Goal: Book appointment/travel/reservation

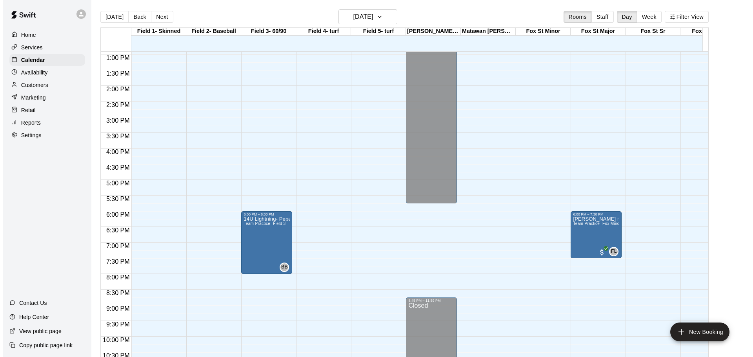
scroll to position [419, 0]
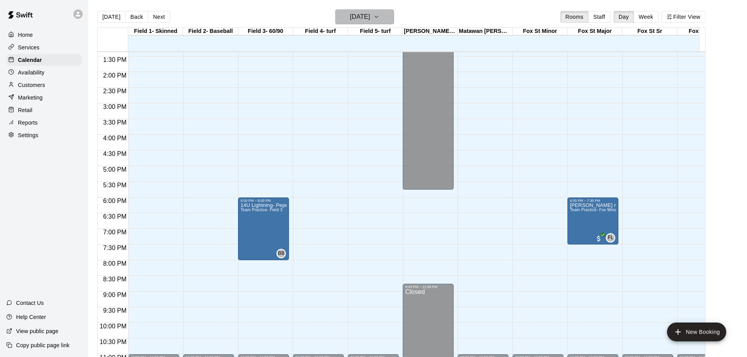
click at [370, 17] on h6 "[DATE]" at bounding box center [360, 16] width 20 height 11
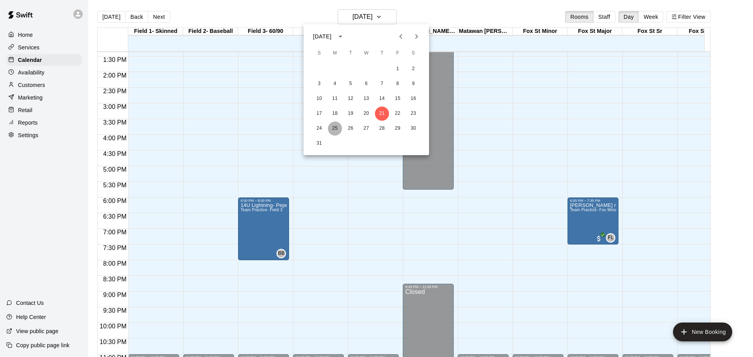
click at [336, 131] on button "25" at bounding box center [335, 129] width 14 height 14
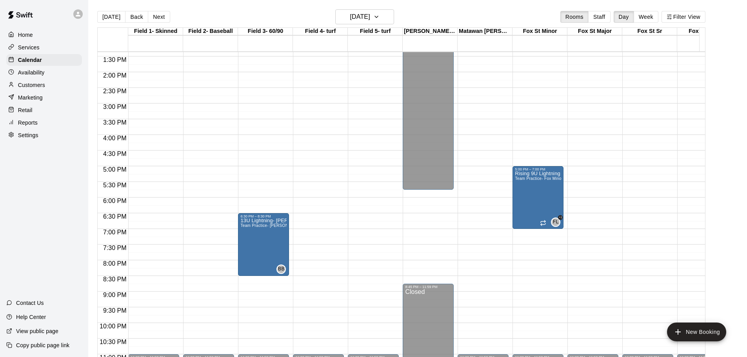
click at [353, 26] on div "[DATE] Back [DATE][DATE] Rooms Staff Day Week Filter View" at bounding box center [401, 18] width 608 height 18
click at [351, 18] on h6 "[DATE]" at bounding box center [360, 16] width 20 height 11
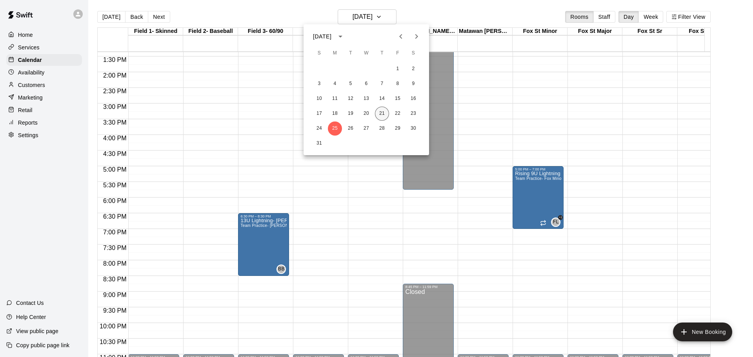
click at [383, 112] on button "21" at bounding box center [382, 114] width 14 height 14
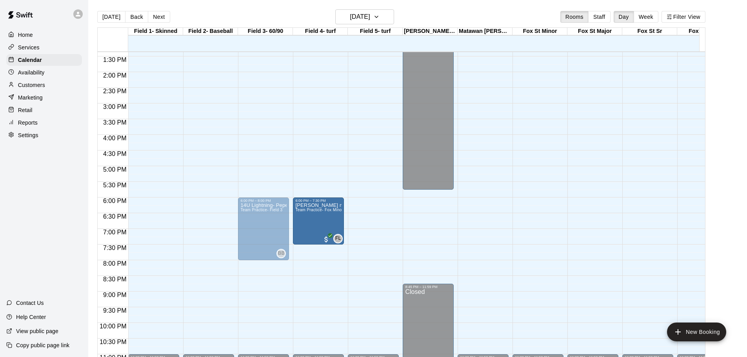
drag, startPoint x: 571, startPoint y: 216, endPoint x: 331, endPoint y: 220, distance: 239.2
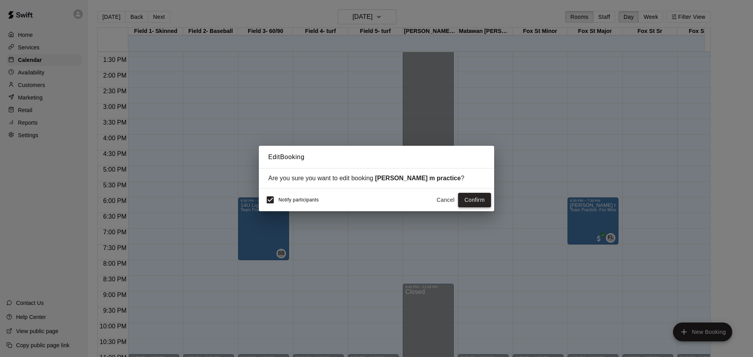
click at [468, 199] on button "Confirm" at bounding box center [474, 200] width 33 height 15
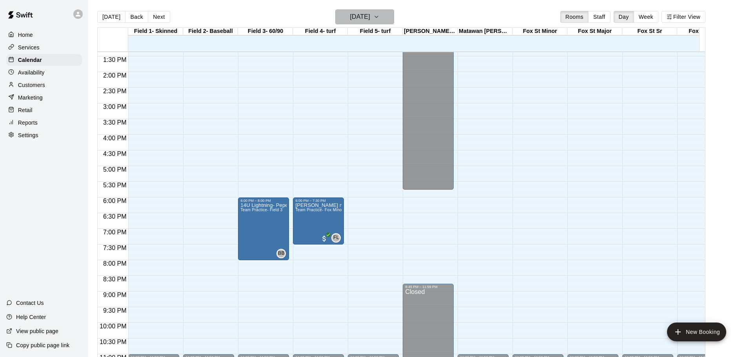
click at [378, 16] on icon "button" at bounding box center [376, 17] width 3 height 2
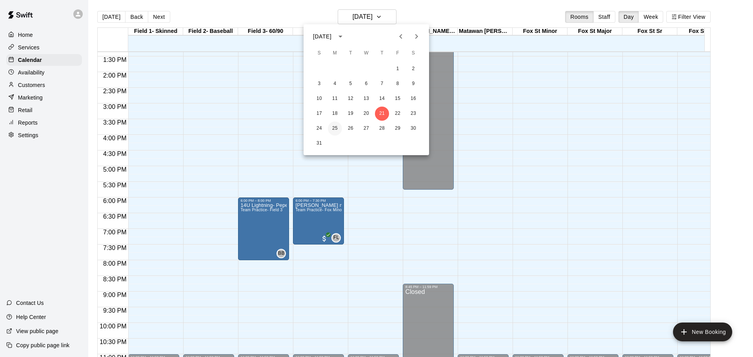
click at [335, 130] on button "25" at bounding box center [335, 129] width 14 height 14
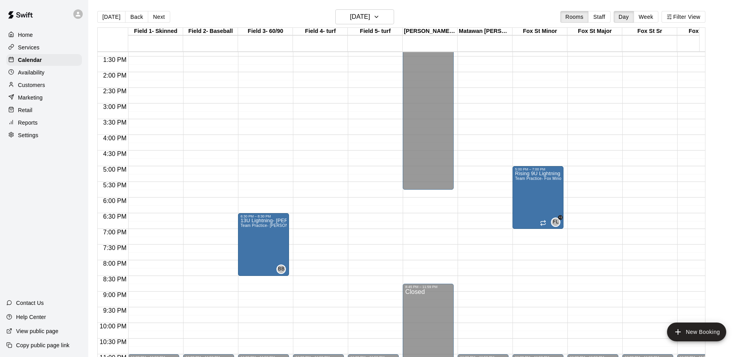
click at [310, 201] on div "12:00 AM – 7:00 AM Closed 11:00 PM – 11:59 PM Closed" at bounding box center [318, 9] width 51 height 753
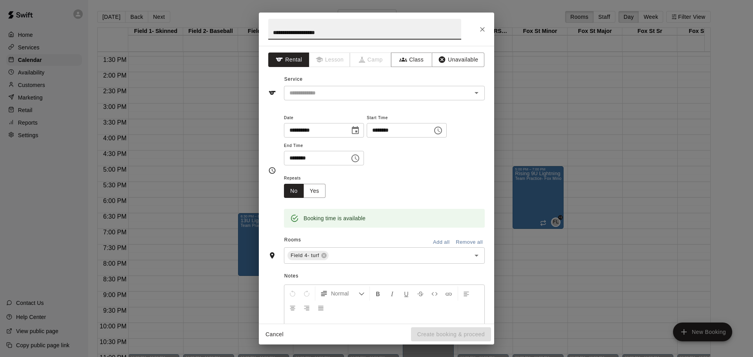
type input "**********"
click at [322, 104] on div "**********" at bounding box center [376, 185] width 235 height 278
click at [320, 97] on input "text" at bounding box center [372, 93] width 173 height 10
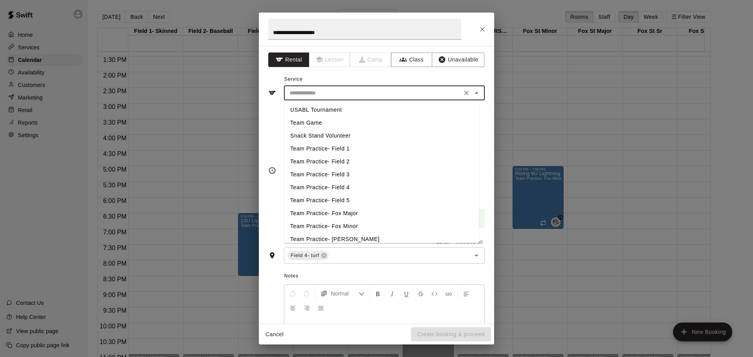
click at [325, 186] on li "Team Practice- Field 4" at bounding box center [381, 187] width 195 height 13
type input "**********"
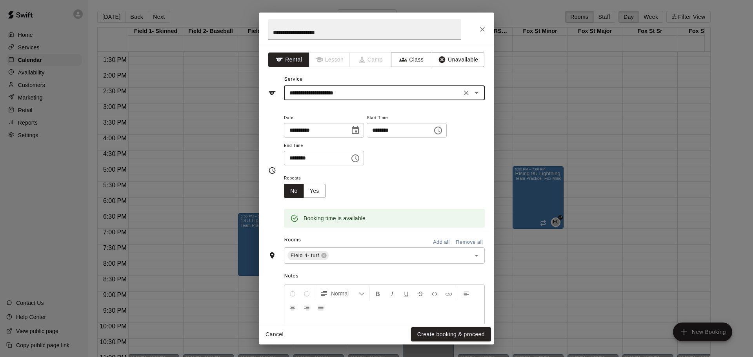
click at [359, 157] on icon "Choose time, selected time is 6:30 PM" at bounding box center [355, 159] width 8 height 8
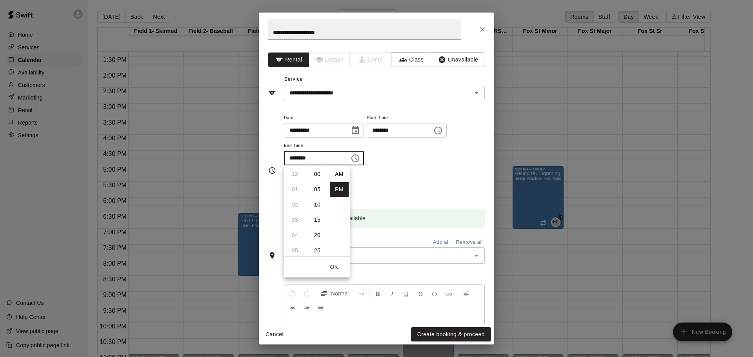
scroll to position [14, 0]
click at [294, 191] on li "07" at bounding box center [294, 189] width 19 height 15
type input "********"
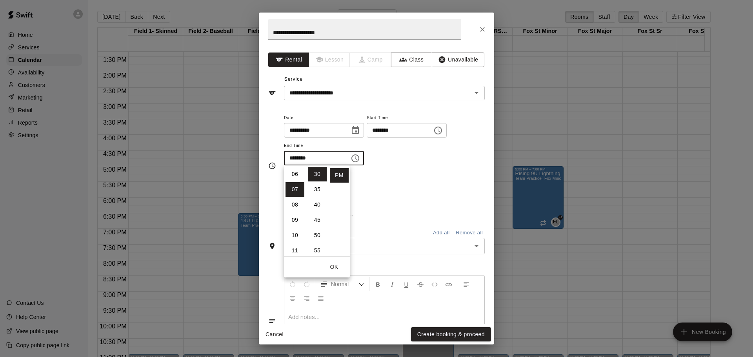
scroll to position [107, 0]
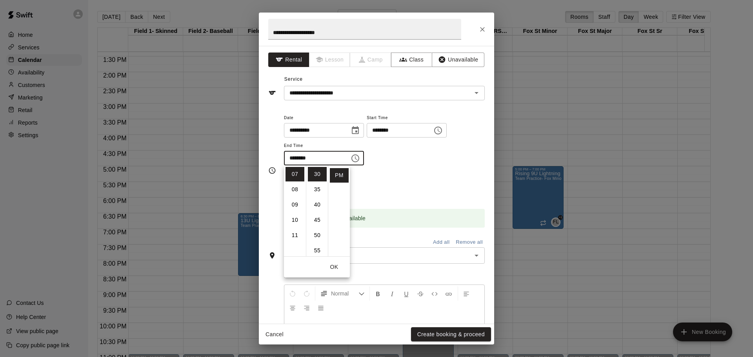
click at [410, 181] on div "Repeats No Yes" at bounding box center [384, 185] width 201 height 25
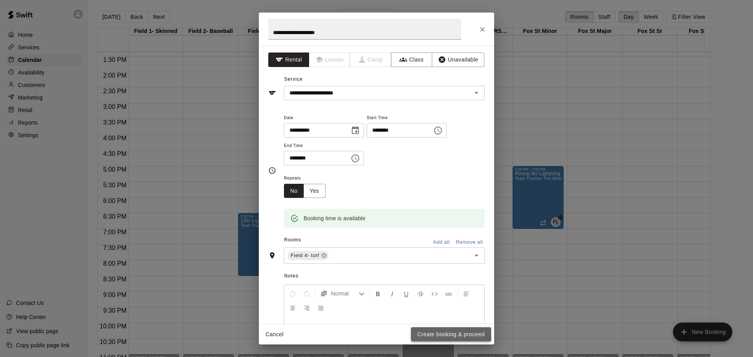
click at [436, 334] on button "Create booking & proceed" at bounding box center [451, 334] width 80 height 15
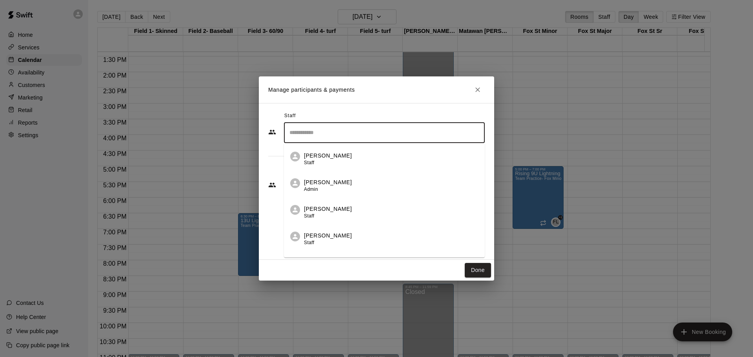
click at [330, 135] on input "Search staff" at bounding box center [384, 133] width 194 height 14
click at [335, 187] on div "[PERSON_NAME] Admin" at bounding box center [328, 185] width 48 height 15
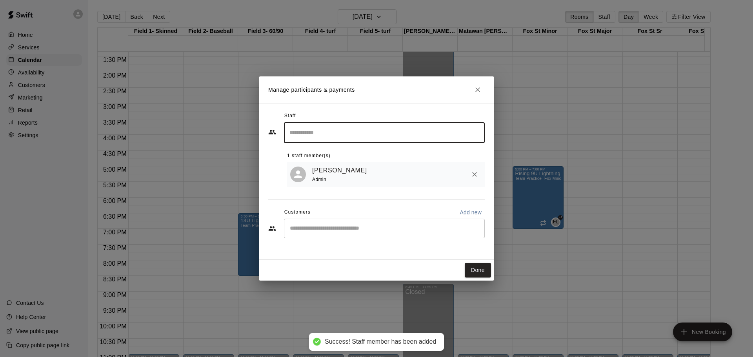
click at [351, 136] on input "Search staff" at bounding box center [384, 133] width 194 height 14
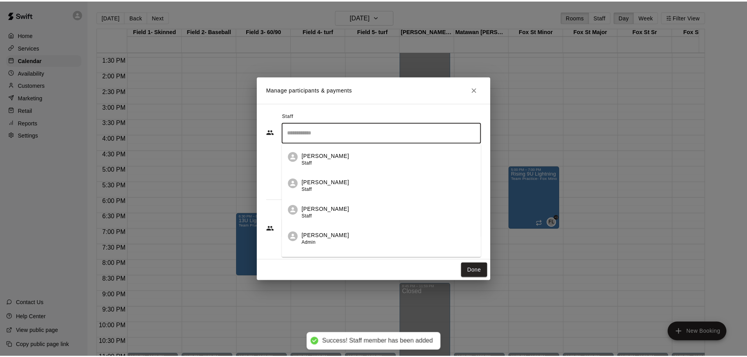
scroll to position [19, 0]
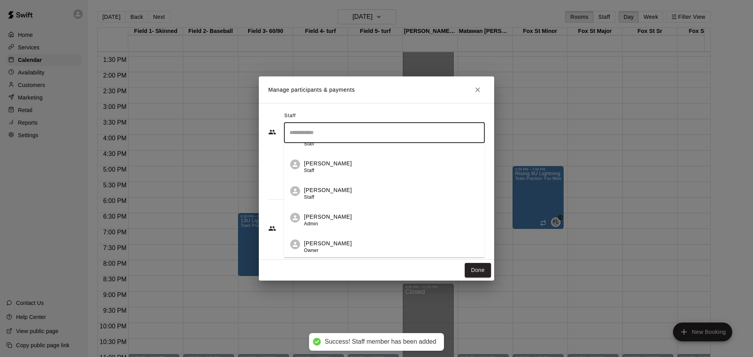
click at [328, 222] on div "[PERSON_NAME] Admin" at bounding box center [328, 220] width 48 height 15
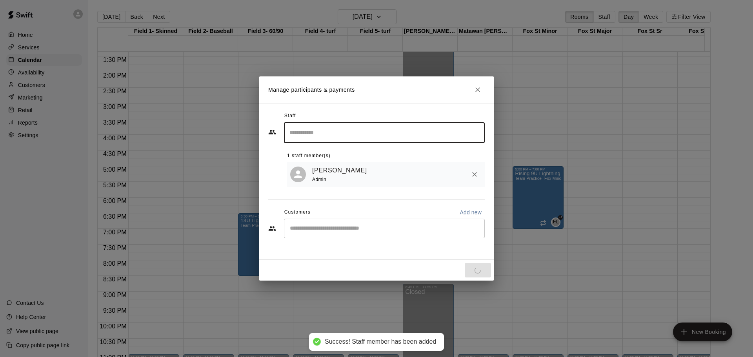
click at [333, 229] on input "Start typing to search customers..." at bounding box center [384, 229] width 194 height 8
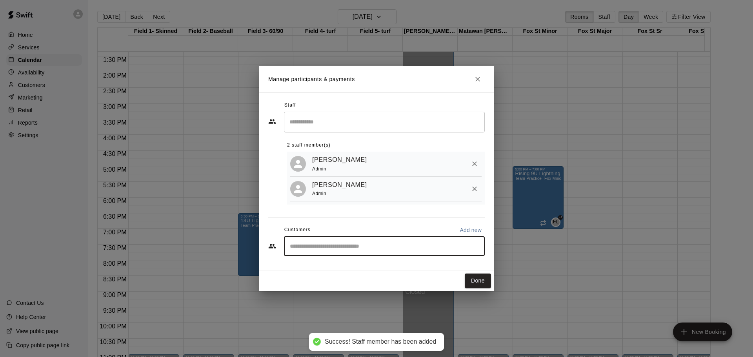
click at [333, 250] on input "Start typing to search customers..." at bounding box center [384, 246] width 194 height 8
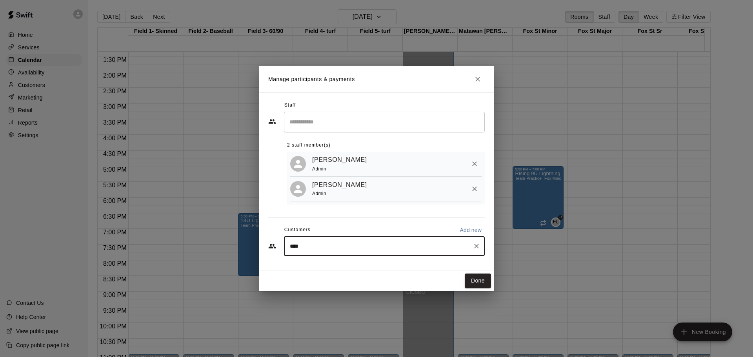
type input "*****"
click at [325, 264] on p "[PERSON_NAME]" at bounding box center [330, 266] width 48 height 8
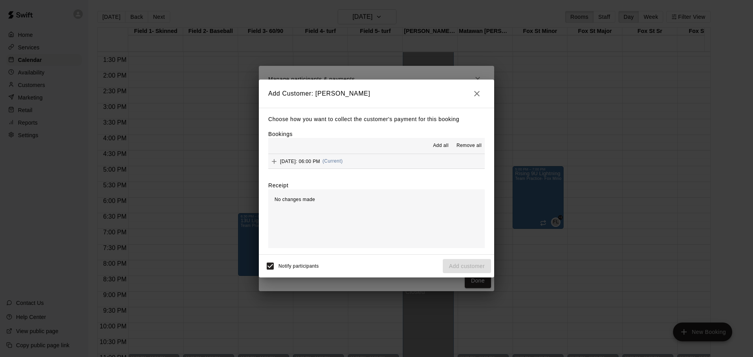
click at [275, 164] on icon "Add" at bounding box center [274, 162] width 8 height 8
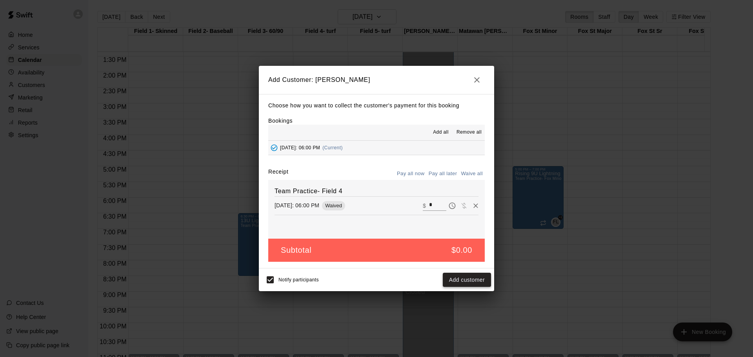
click at [465, 280] on button "Add customer" at bounding box center [467, 280] width 48 height 15
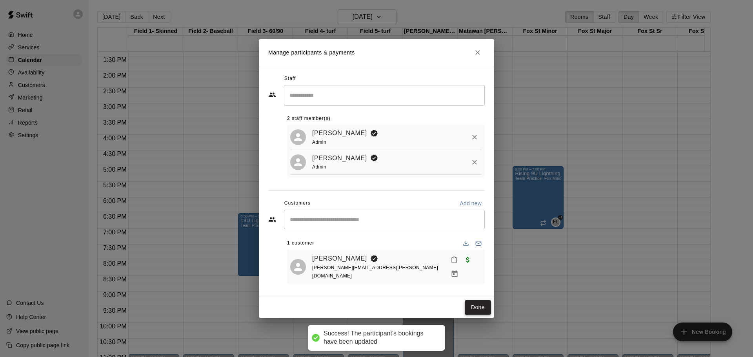
click at [481, 304] on button "Done" at bounding box center [478, 307] width 26 height 15
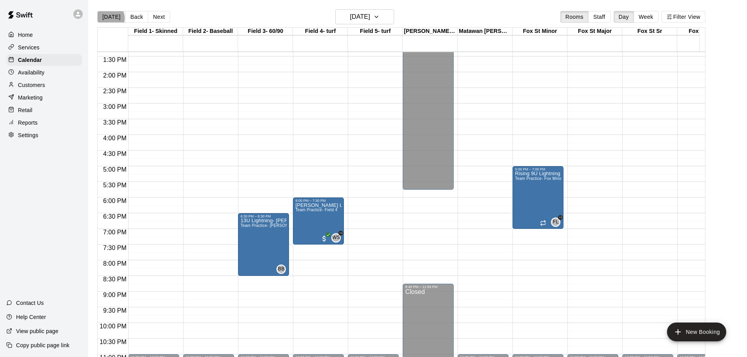
click at [107, 18] on button "[DATE]" at bounding box center [111, 17] width 28 height 12
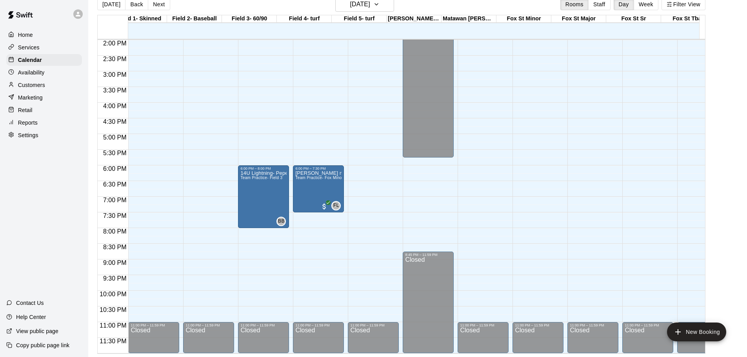
scroll to position [0, 0]
